Goal: Task Accomplishment & Management: Manage account settings

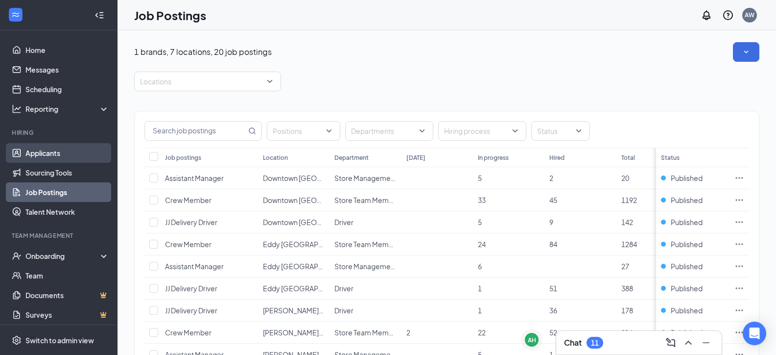
click at [50, 158] on link "Applicants" at bounding box center [67, 153] width 84 height 20
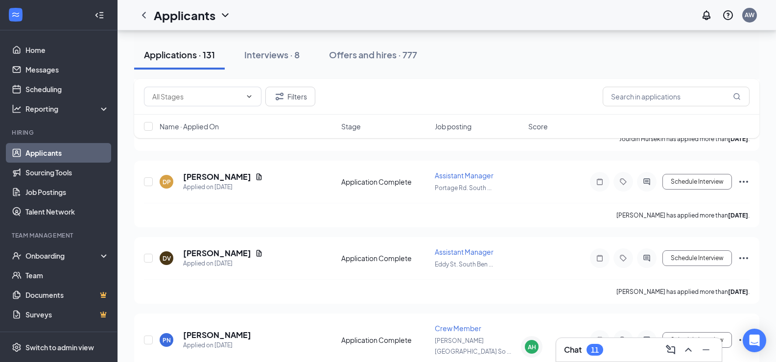
scroll to position [1665, 0]
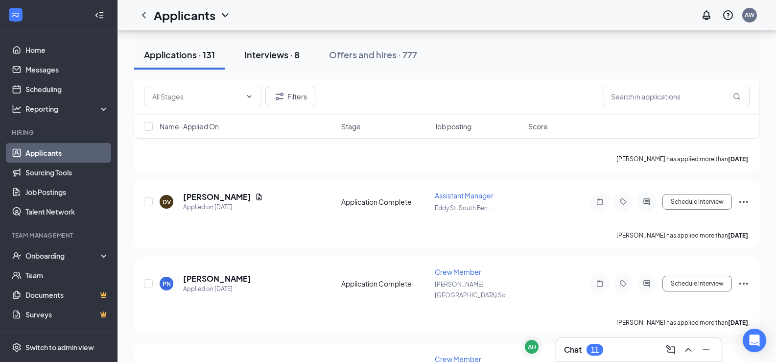
click at [268, 61] on button "Interviews · 8" at bounding box center [272, 54] width 75 height 29
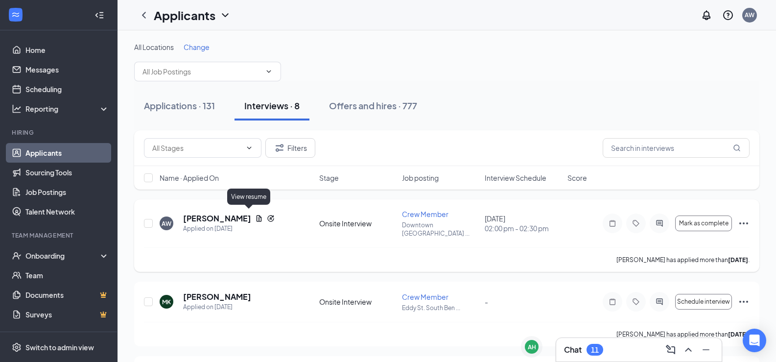
click at [257, 215] on icon "Document" at bounding box center [259, 218] width 5 height 6
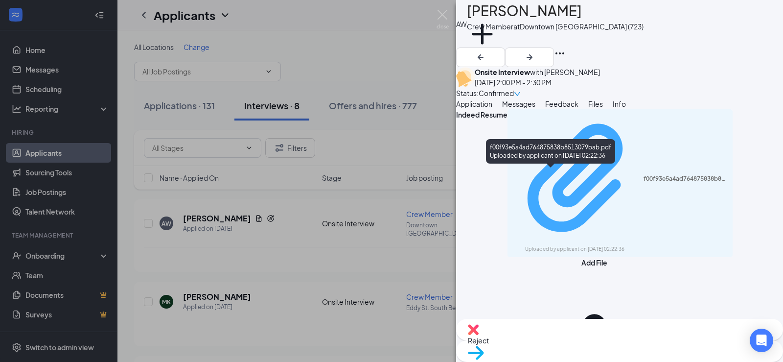
click at [644, 175] on div "f00f93e5a4ad764875838b8513079bab.pdf" at bounding box center [686, 179] width 84 height 8
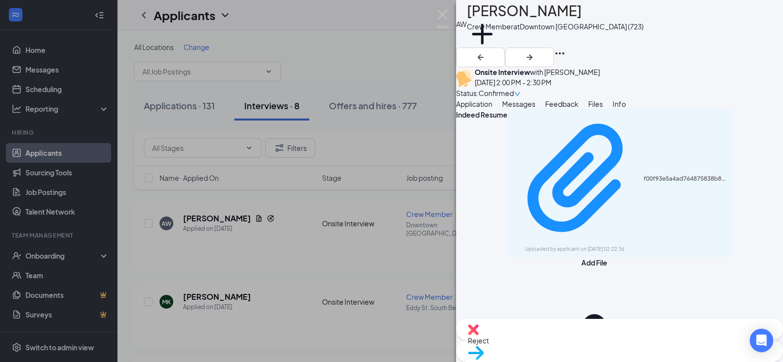
click at [521, 91] on icon "down" at bounding box center [517, 94] width 7 height 7
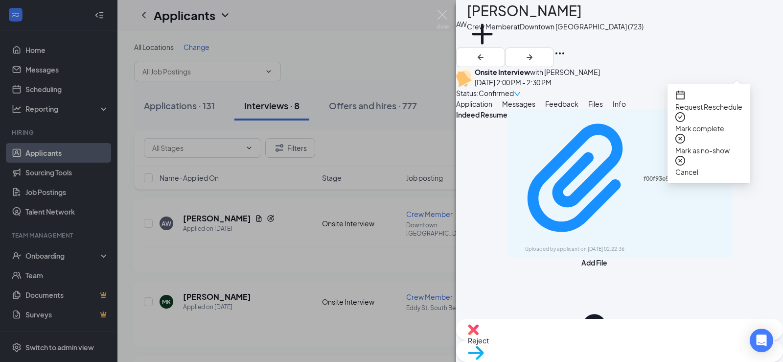
click at [684, 116] on icon "check-circle" at bounding box center [681, 117] width 10 height 10
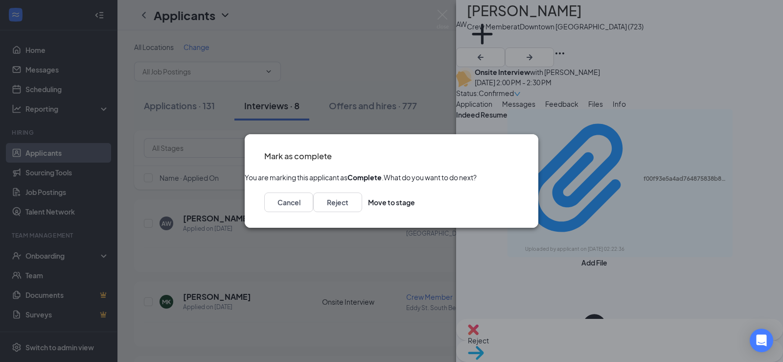
click at [415, 212] on div "Reject Move to stage" at bounding box center [364, 202] width 102 height 20
click at [362, 212] on button "Reject" at bounding box center [337, 202] width 49 height 20
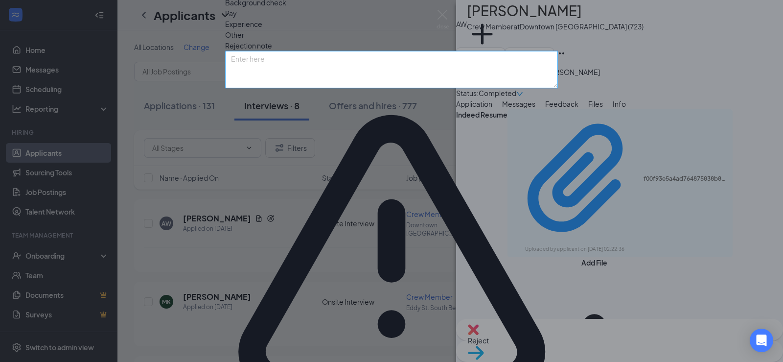
click at [305, 88] on textarea at bounding box center [391, 69] width 333 height 37
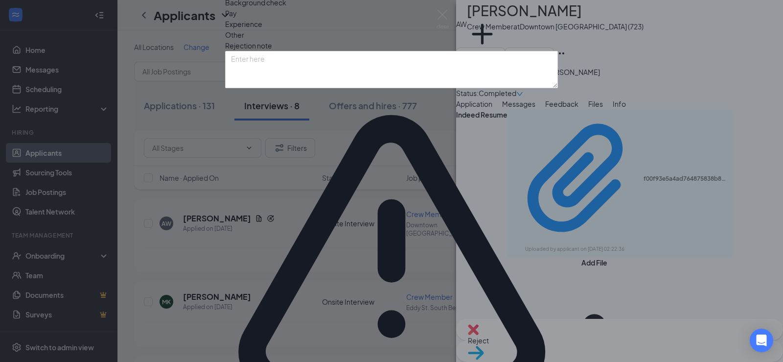
click at [244, 40] on span "Other" at bounding box center [234, 34] width 19 height 11
